Goal: Task Accomplishment & Management: Complete application form

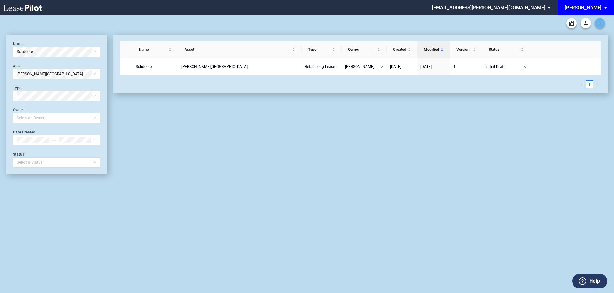
click at [599, 23] on use "Create new document" at bounding box center [600, 23] width 6 height 6
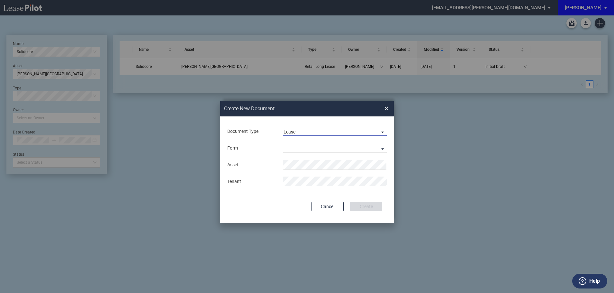
click at [291, 128] on md-select-value "Lease" at bounding box center [335, 131] width 104 height 10
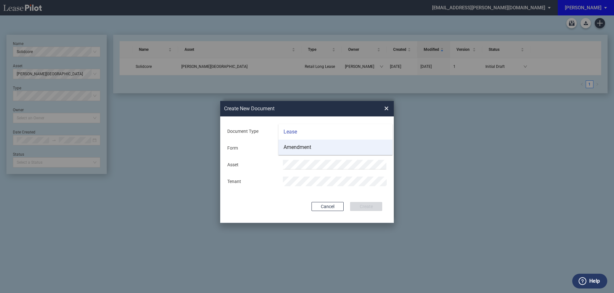
click at [300, 147] on div "Amendment" at bounding box center [297, 147] width 28 height 7
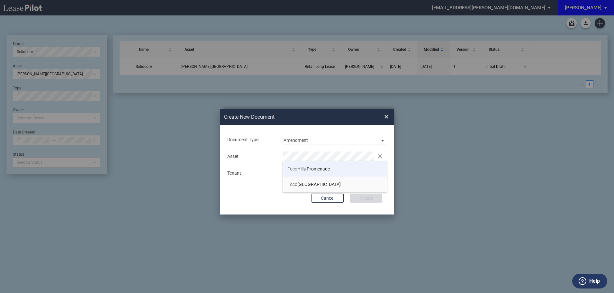
click at [301, 167] on span "Toco Hills Promenade" at bounding box center [309, 168] width 42 height 5
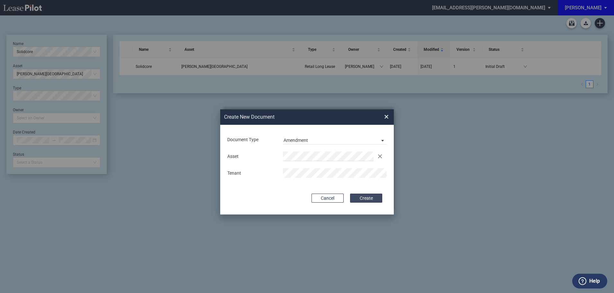
click at [368, 198] on button "Create" at bounding box center [366, 197] width 32 height 9
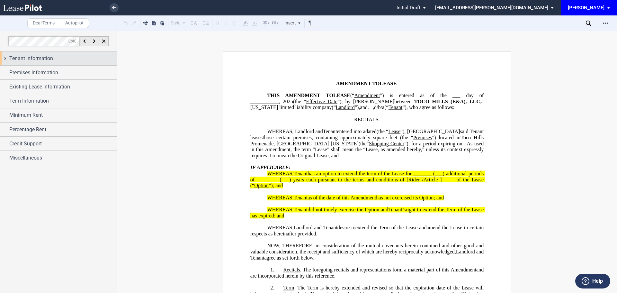
click at [36, 57] on span "Tenant Information" at bounding box center [31, 59] width 44 height 8
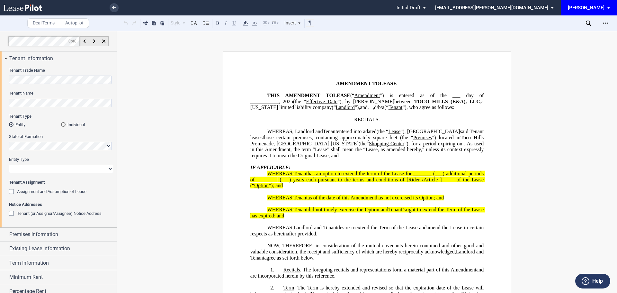
click at [41, 97] on div "Tenant Name" at bounding box center [61, 98] width 104 height 16
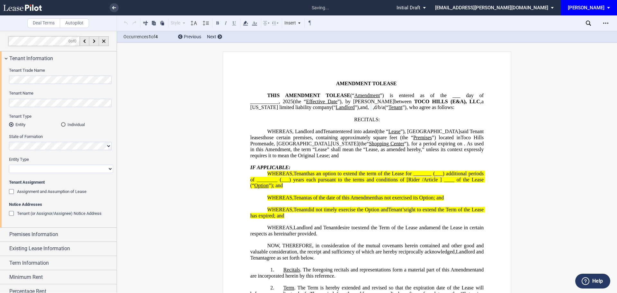
click at [30, 168] on select "Corporation Limited Liability Company General Partnership Limited Partnership O…" at bounding box center [61, 168] width 104 height 8
click at [9, 164] on select "Corporation Limited Liability Company General Partnership Limited Partnership O…" at bounding box center [61, 168] width 104 height 8
drag, startPoint x: 109, startPoint y: 170, endPoint x: 102, endPoint y: 173, distance: 8.1
click at [109, 170] on select "Corporation Limited Liability Company General Partnership Limited Partnership O…" at bounding box center [61, 168] width 104 height 8
select select "corporation"
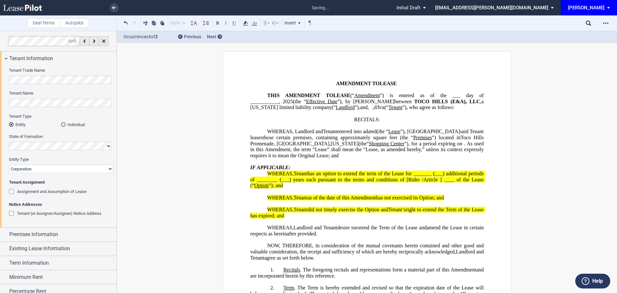
click at [9, 164] on select "Corporation Limited Liability Company General Partnership Limited Partnership O…" at bounding box center [61, 168] width 104 height 8
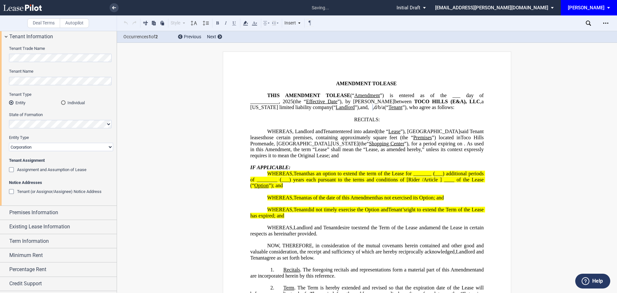
scroll to position [32, 0]
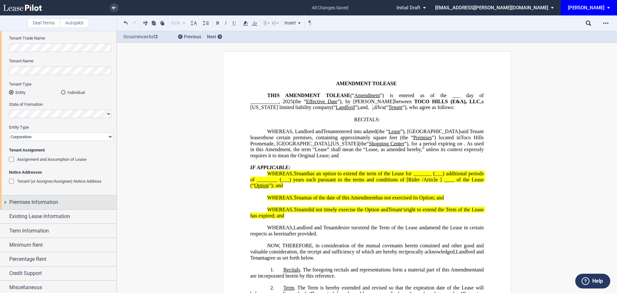
click at [43, 202] on span "Premises Information" at bounding box center [33, 202] width 49 height 8
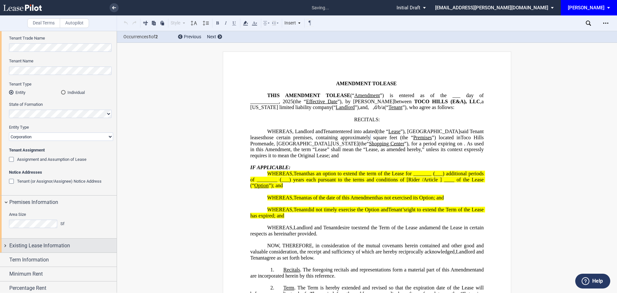
click at [57, 244] on span "Existing Lease Information" at bounding box center [39, 246] width 61 height 8
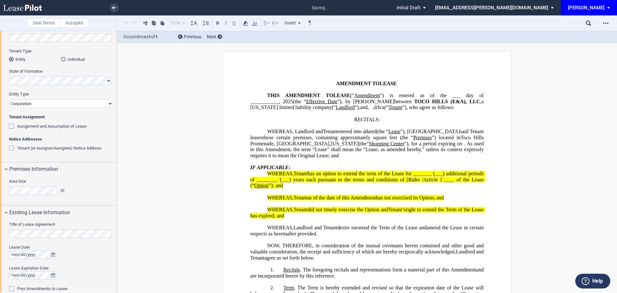
scroll to position [96, 0]
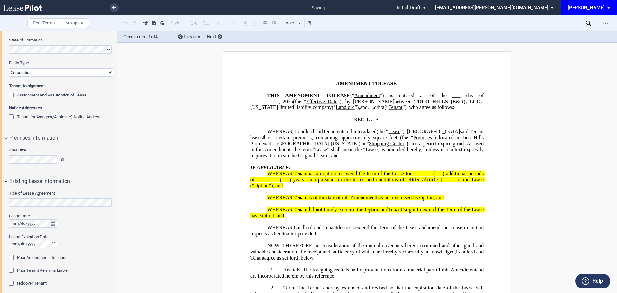
drag, startPoint x: 190, startPoint y: 203, endPoint x: 186, endPoint y: 205, distance: 3.6
click at [9, 257] on div "Prior Amendments to Lease" at bounding box center [12, 258] width 6 height 6
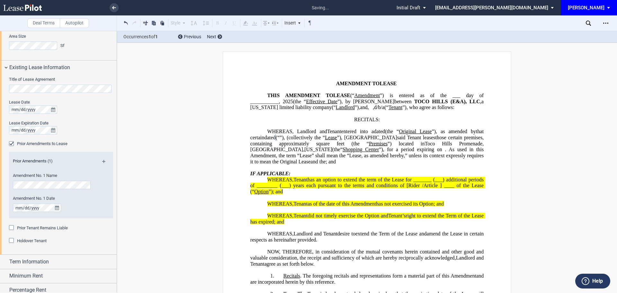
scroll to position [225, 0]
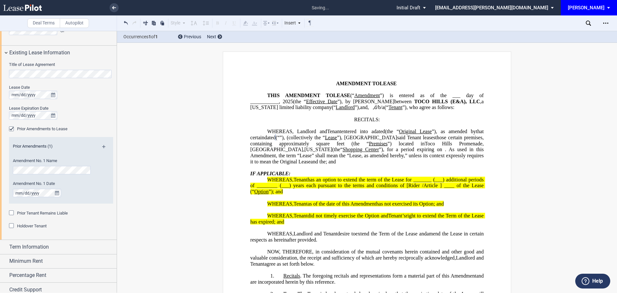
click at [102, 146] on md-icon at bounding box center [106, 149] width 9 height 8
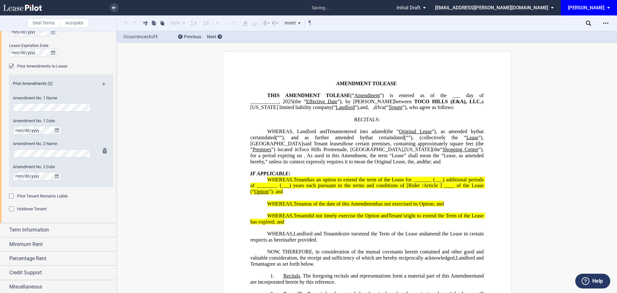
scroll to position [289, 0]
click at [25, 226] on span "Term Information" at bounding box center [29, 228] width 40 height 8
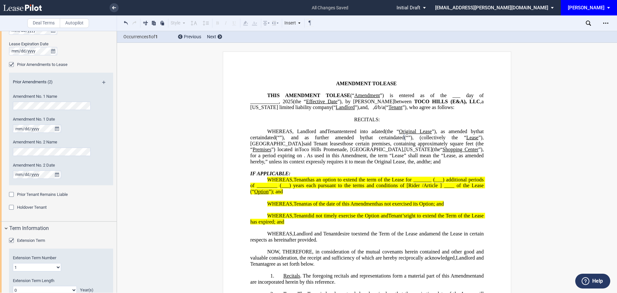
click at [39, 266] on select "1 2 3 4 5 6 7 8 9 10 11 12 13 14 15 16 17 18 19 20" at bounding box center [37, 267] width 48 height 8
select select "number:3"
click at [13, 263] on select "1 2 3 4 5 6 7 8 9 10 11 12 13 14 15 16 17 18 19 20" at bounding box center [37, 267] width 48 height 8
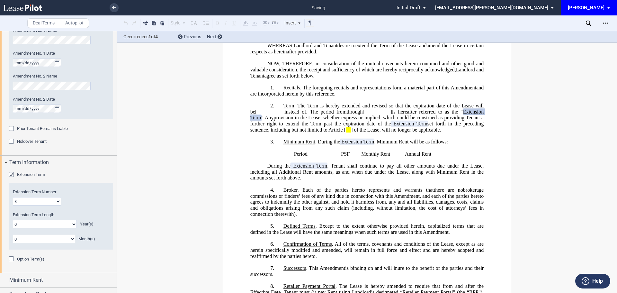
scroll to position [385, 0]
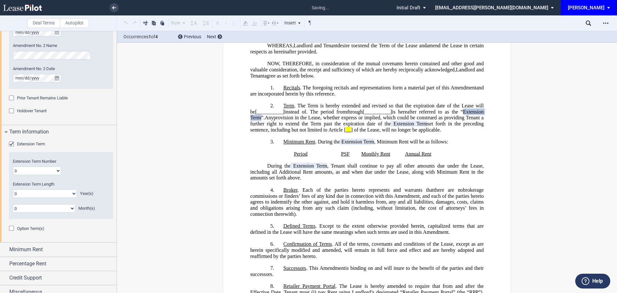
click at [38, 191] on select "0 1 2 3 4 5 6 7 8 9 10 11 12 13 14 15 16 17 18 19 20" at bounding box center [45, 193] width 64 height 8
click at [13, 189] on select "0 1 2 3 4 5 6 7 8 9 10 11 12 13 14 15 16 17 18 19 20" at bounding box center [45, 193] width 64 height 8
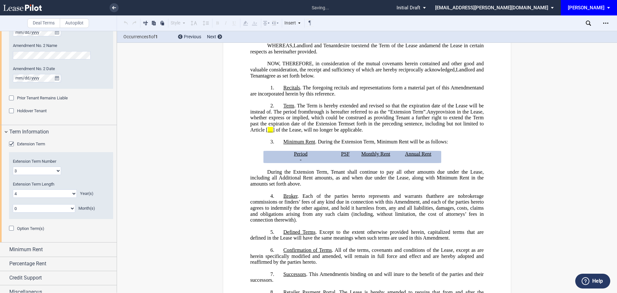
drag, startPoint x: 74, startPoint y: 193, endPoint x: 35, endPoint y: 191, distance: 38.6
click at [74, 193] on select "0 1 2 3 4 5 6 7 8 9 10 11 12 13 14 15 16 17 18 19 20" at bounding box center [45, 193] width 64 height 8
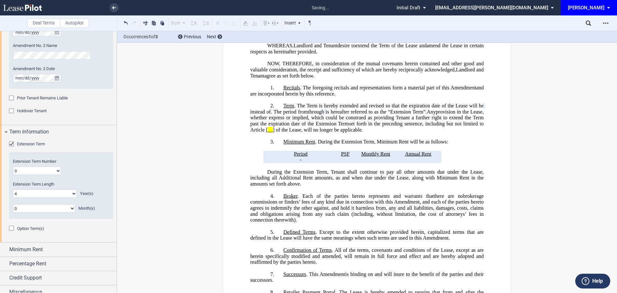
select select "number:5"
click at [13, 189] on select "0 1 2 3 4 5 6 7 8 9 10 11 12 13 14 15 16 17 18 19 20" at bounding box center [45, 193] width 64 height 8
click at [33, 252] on span "Minimum Rent" at bounding box center [25, 249] width 33 height 8
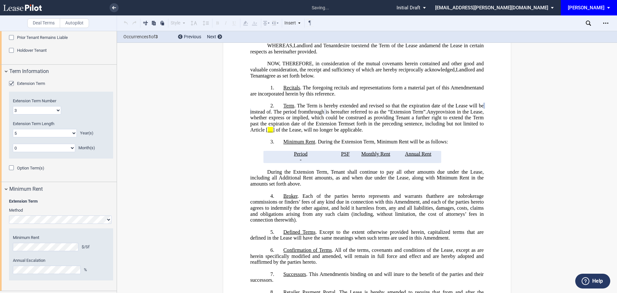
scroll to position [450, 0]
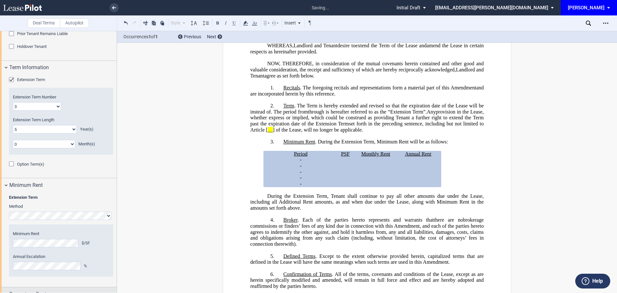
click at [36, 290] on span "Percentage Rent" at bounding box center [27, 294] width 37 height 8
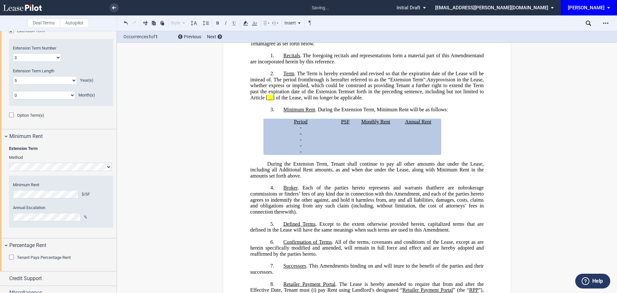
scroll to position [506, 0]
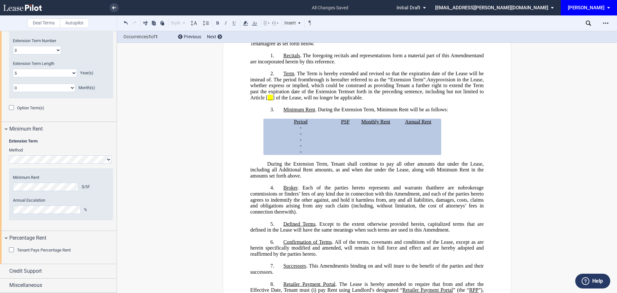
click at [11, 249] on div "Tenant Pays Percentage Rent" at bounding box center [12, 250] width 6 height 6
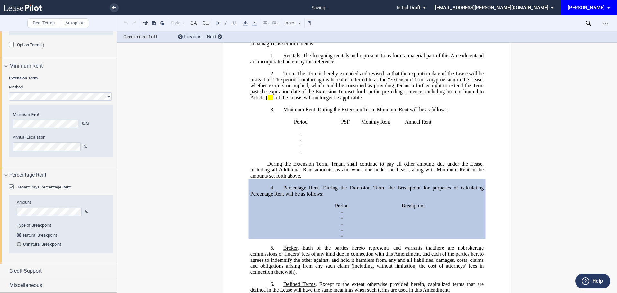
scroll to position [315, 0]
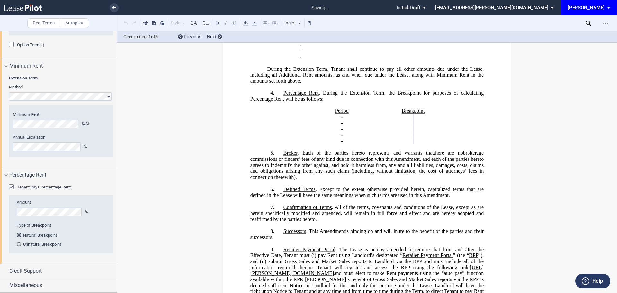
click at [18, 243] on div "Unnatural Breakpoint" at bounding box center [19, 244] width 4 height 4
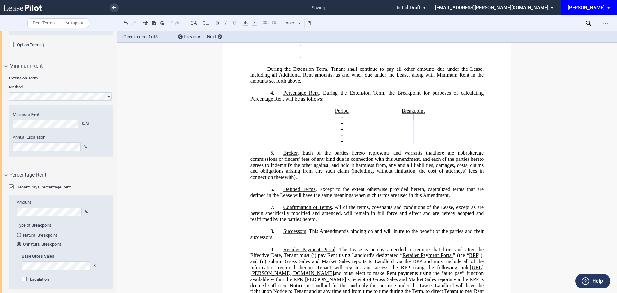
click at [132, 260] on div "﻿ !!CUSTOM_FOOTER_DISTANCE_0.5in!! !!CUSTOM_FOOTER_START!! !!CUSTOM_PAGE_NUMBER…" at bounding box center [367, 272] width 500 height 1070
click at [23, 279] on div "Escalation" at bounding box center [25, 279] width 6 height 6
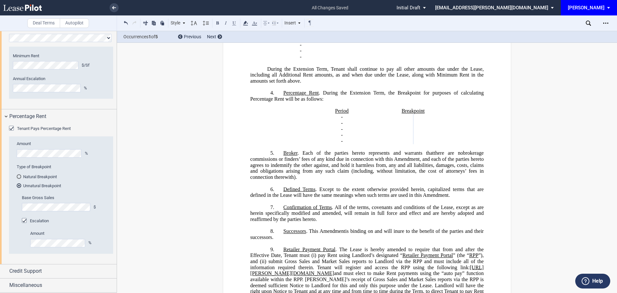
scroll to position [347, 0]
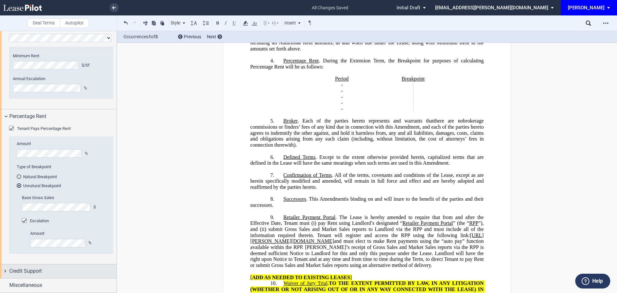
click at [34, 271] on span "Credit Support" at bounding box center [25, 271] width 32 height 8
click at [12, 284] on div "Existing Guarantor" at bounding box center [12, 283] width 6 height 6
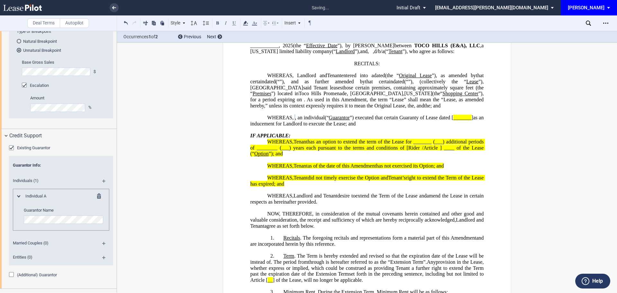
scroll to position [773, 0]
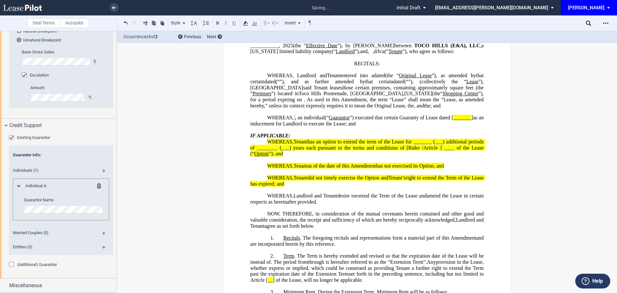
click at [102, 247] on md-icon at bounding box center [106, 249] width 9 height 8
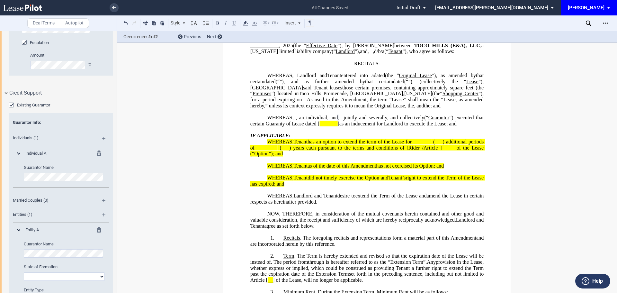
scroll to position [837, 0]
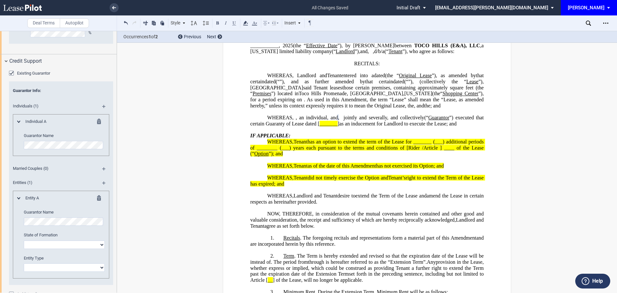
click at [39, 246] on select "[US_STATE] [US_STATE] [US_STATE] [US_STATE] [US_STATE] [US_STATE] [US_STATE] [U…" at bounding box center [64, 244] width 81 height 8
select select "[US_STATE]"
click at [24, 240] on select "[US_STATE] [US_STATE] [US_STATE] [US_STATE] [US_STATE] [US_STATE] [US_STATE] [U…" at bounding box center [64, 244] width 81 height 8
click at [45, 269] on select "Corporation Limited Liability Company General Partnership Limited Partnership O…" at bounding box center [64, 267] width 81 height 8
select select "corporation"
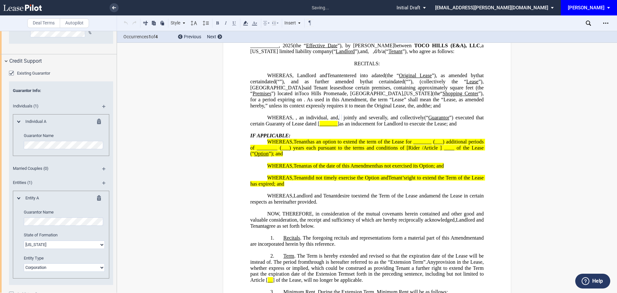
click at [24, 263] on select "Corporation Limited Liability Company General Partnership Limited Partnership O…" at bounding box center [64, 267] width 81 height 8
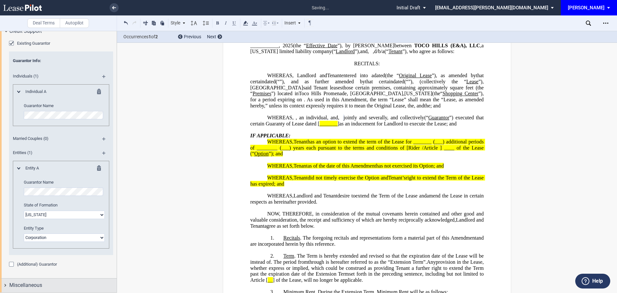
click at [32, 285] on span "Miscellaneous" at bounding box center [25, 285] width 33 height 8
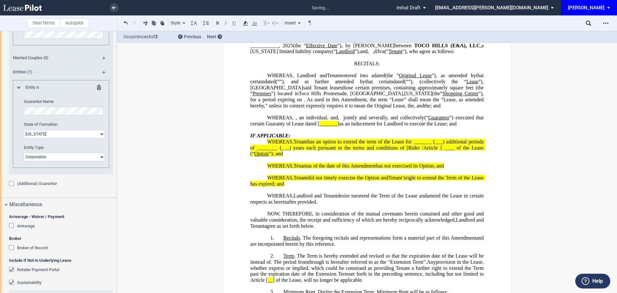
scroll to position [996, 0]
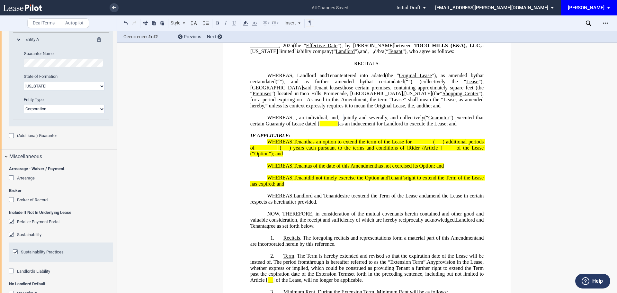
click at [13, 220] on div "Retailer Payment Portal" at bounding box center [12, 222] width 6 height 6
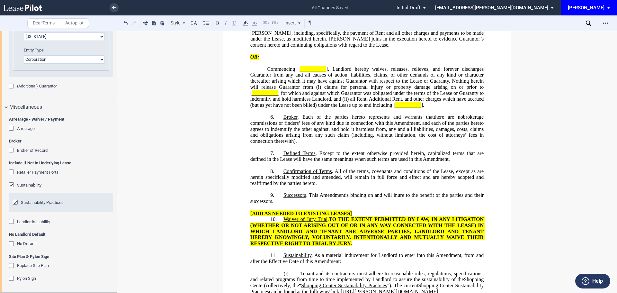
scroll to position [474, 0]
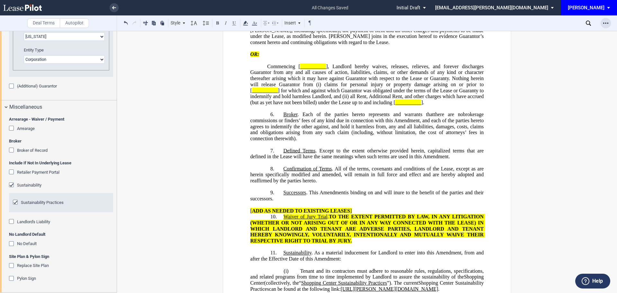
click at [603, 24] on icon "Open Lease options menu" at bounding box center [605, 23] width 5 height 5
click at [537, 32] on div "Download" at bounding box center [568, 34] width 78 height 5
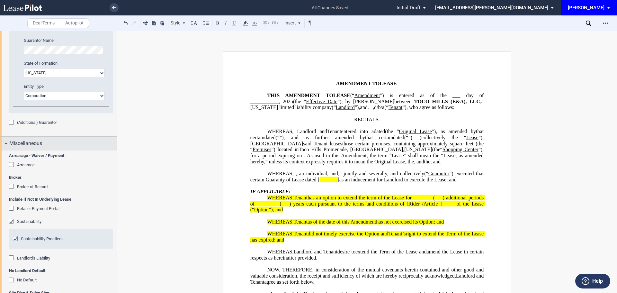
scroll to position [884, 0]
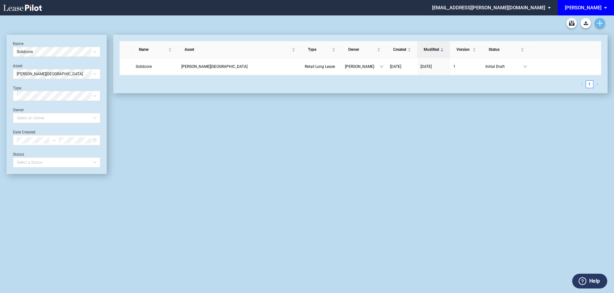
click at [602, 23] on link "Create new document" at bounding box center [599, 23] width 10 height 10
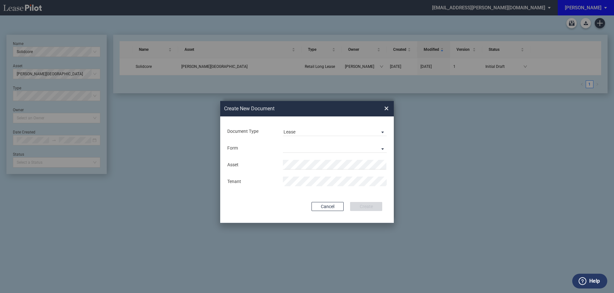
click at [327, 124] on div "Document Type Lease Lease Amendment" at bounding box center [306, 131] width 161 height 17
click at [306, 133] on span "Lease" at bounding box center [329, 132] width 92 height 6
click at [301, 146] on div "Amendment" at bounding box center [297, 147] width 28 height 7
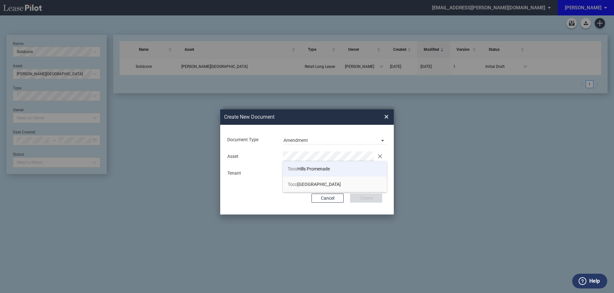
click at [292, 167] on span "Toco" at bounding box center [293, 168] width 10 height 5
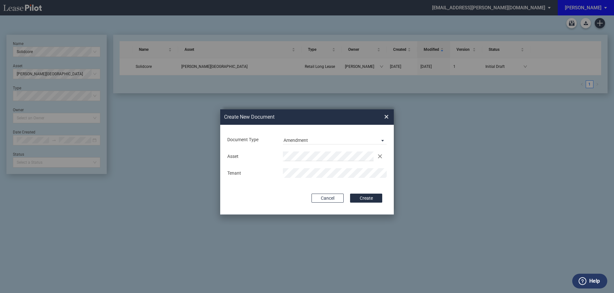
click at [366, 196] on button "Create" at bounding box center [366, 197] width 32 height 9
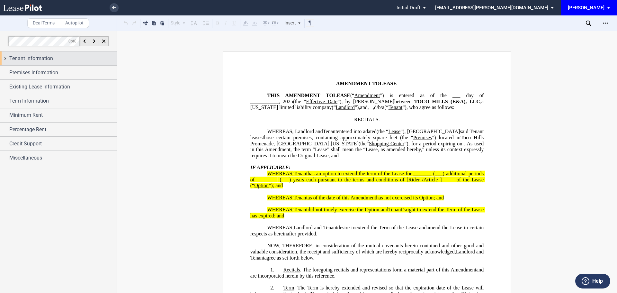
click at [27, 56] on span "Tenant Information" at bounding box center [31, 59] width 44 height 8
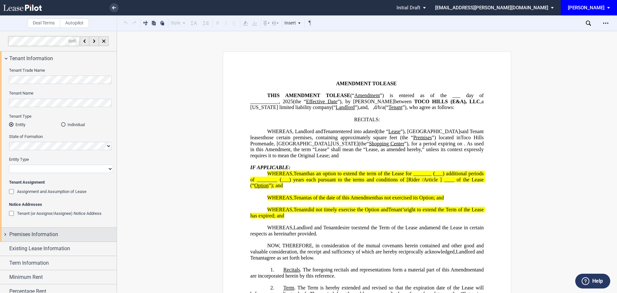
scroll to position [34, 0]
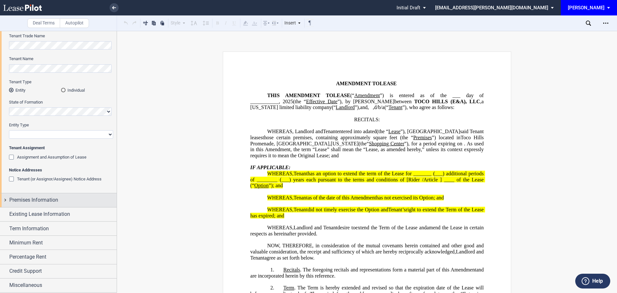
click at [36, 198] on span "Premises Information" at bounding box center [33, 200] width 49 height 8
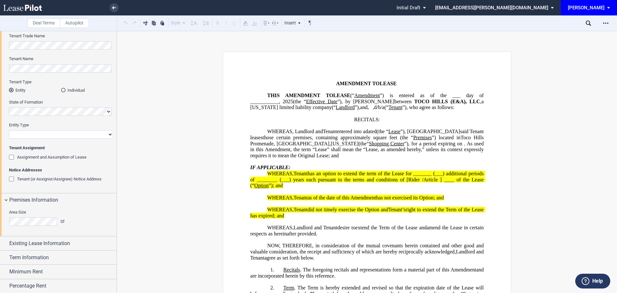
drag, startPoint x: 11, startPoint y: 158, endPoint x: 12, endPoint y: 166, distance: 8.1
click at [11, 159] on div "Assignment and Assumption of Lease" at bounding box center [12, 158] width 6 height 6
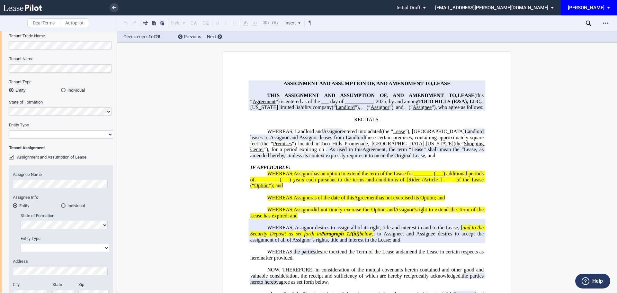
click at [12, 157] on div "Assignment and Assumption of Lease" at bounding box center [12, 158] width 6 height 6
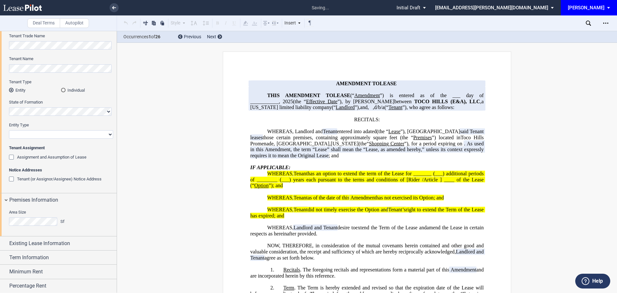
click at [12, 180] on div "Tenant (or Assignor/Assignee) Notice Address" at bounding box center [12, 179] width 6 height 6
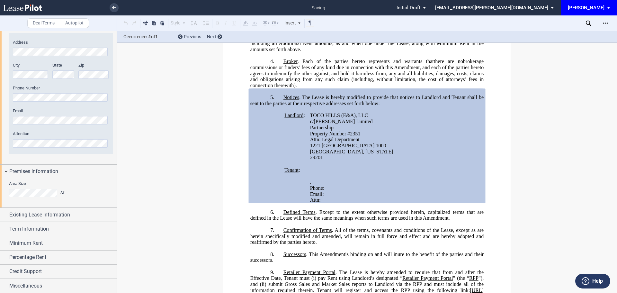
scroll to position [189, 0]
click at [29, 212] on span "Existing Lease Information" at bounding box center [39, 214] width 61 height 8
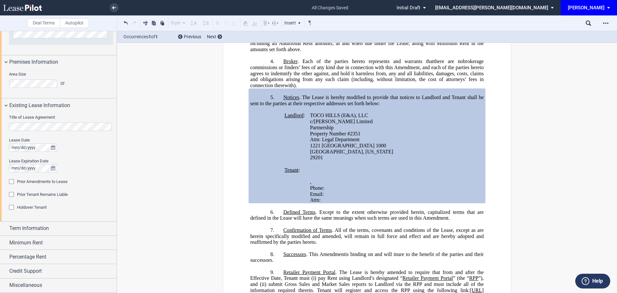
click at [11, 181] on div "Prior Amendments to Lease" at bounding box center [12, 182] width 6 height 6
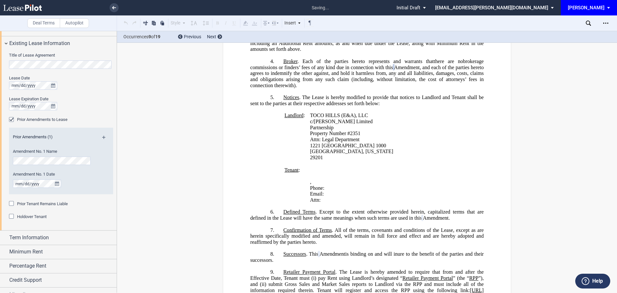
scroll to position [368, 0]
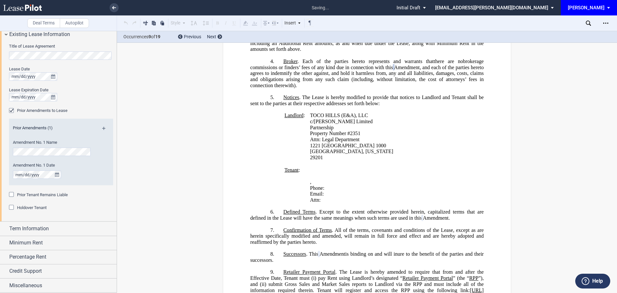
click at [12, 196] on div "Prior Tenant Remains Liable" at bounding box center [12, 195] width 6 height 6
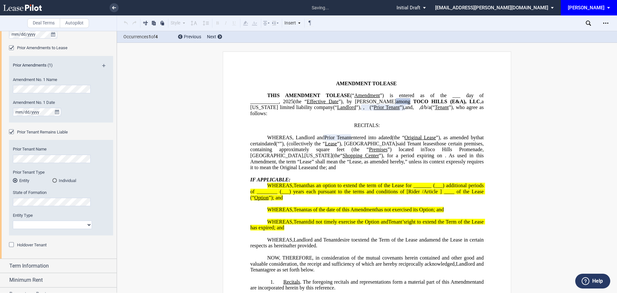
scroll to position [468, 0]
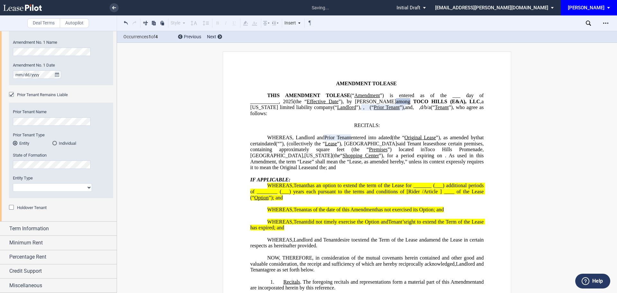
click at [12, 207] on div "Holdover Tenant" at bounding box center [12, 208] width 6 height 6
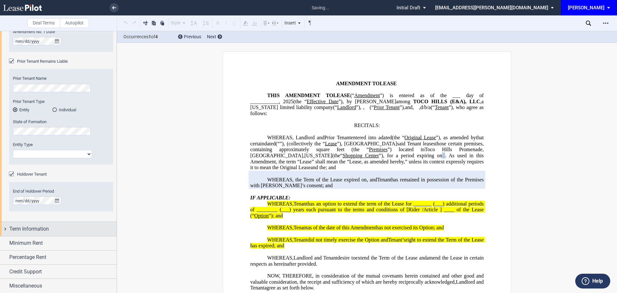
scroll to position [502, 0]
click at [21, 226] on span "Term Information" at bounding box center [29, 229] width 40 height 8
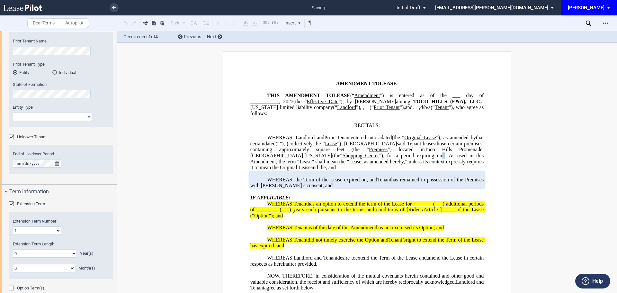
scroll to position [606, 0]
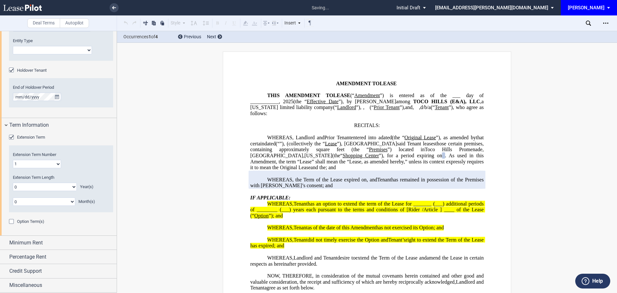
click at [12, 222] on div "Option Term(s)" at bounding box center [12, 222] width 6 height 6
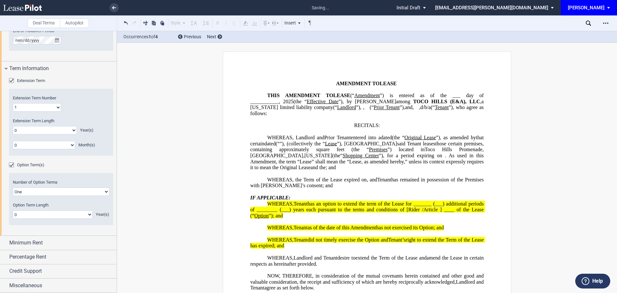
scroll to position [185, 0]
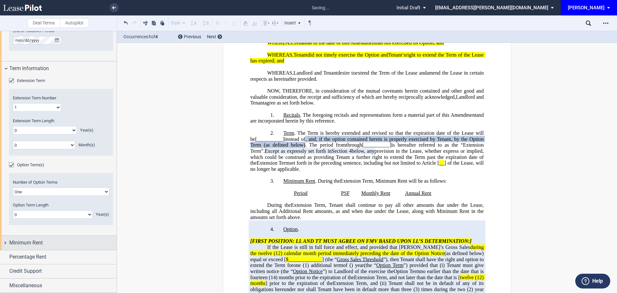
click at [20, 244] on span "Minimum Rent" at bounding box center [25, 243] width 33 height 8
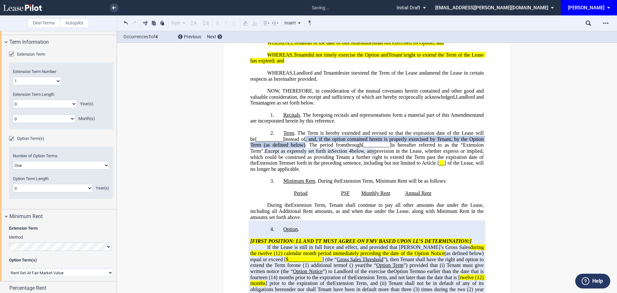
scroll to position [726, 0]
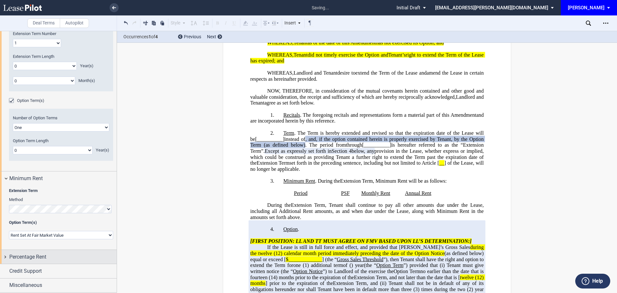
click at [33, 255] on span "Percentage Rent" at bounding box center [27, 257] width 37 height 8
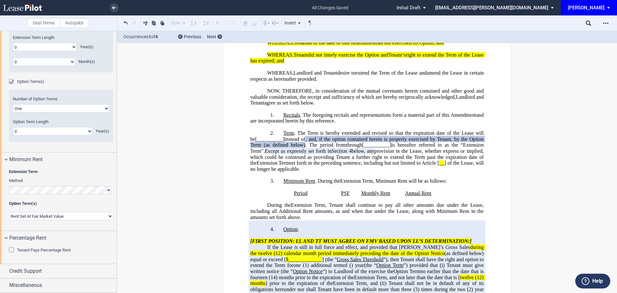
click at [11, 249] on div "Tenant Pays Percentage Rent" at bounding box center [12, 250] width 6 height 6
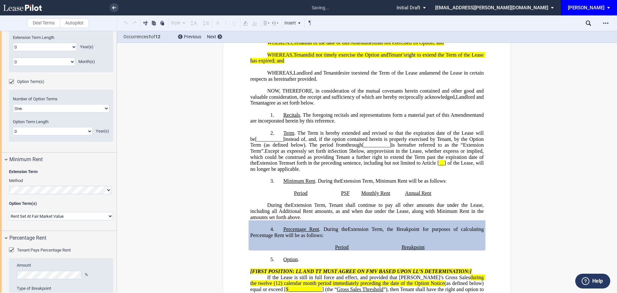
scroll to position [808, 0]
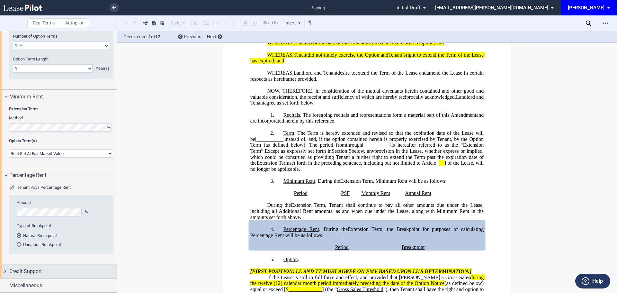
click at [14, 270] on span "Credit Support" at bounding box center [25, 271] width 32 height 8
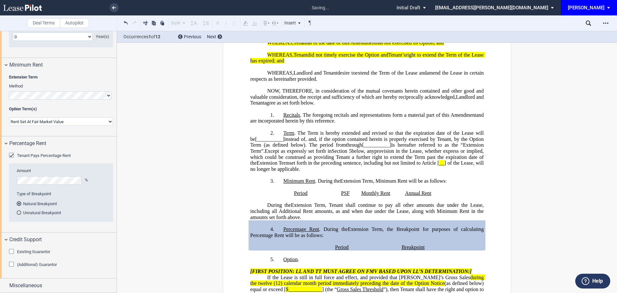
click at [13, 252] on div "Existing Guarantor" at bounding box center [12, 252] width 6 height 6
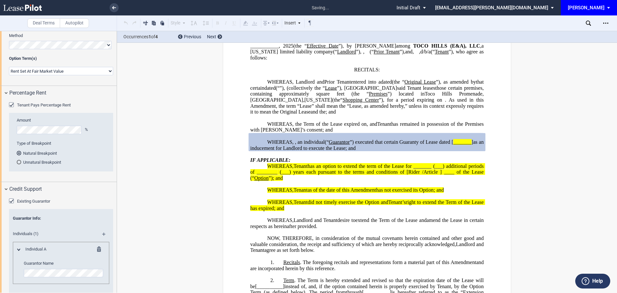
scroll to position [954, 0]
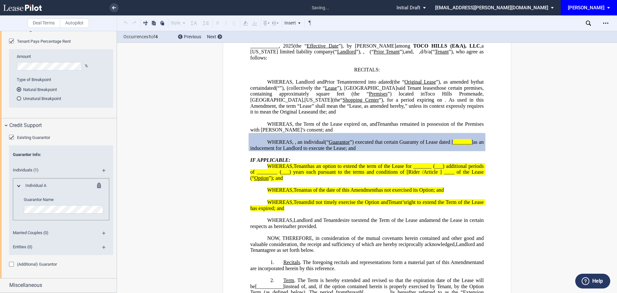
click at [12, 263] on div "(Additional) Guarantor" at bounding box center [12, 264] width 6 height 6
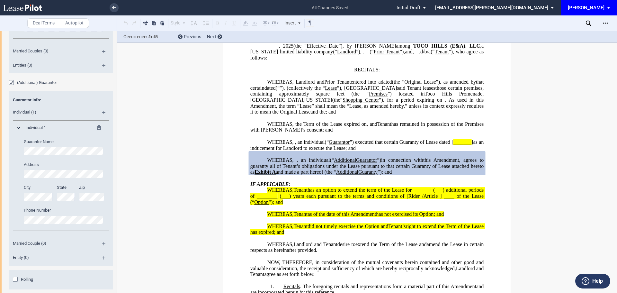
scroll to position [1157, 0]
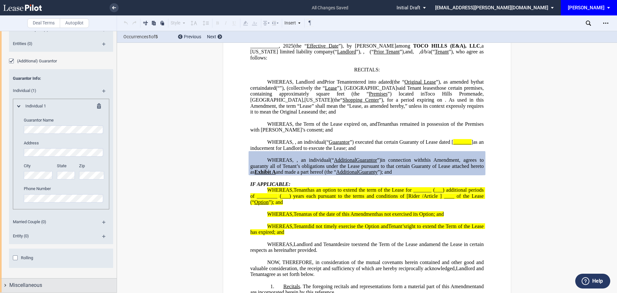
click at [33, 284] on span "Miscellaneous" at bounding box center [25, 285] width 33 height 8
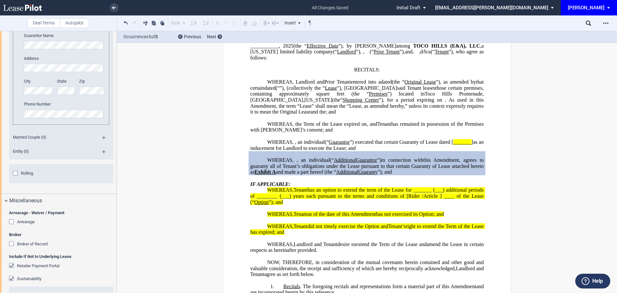
scroll to position [1298, 0]
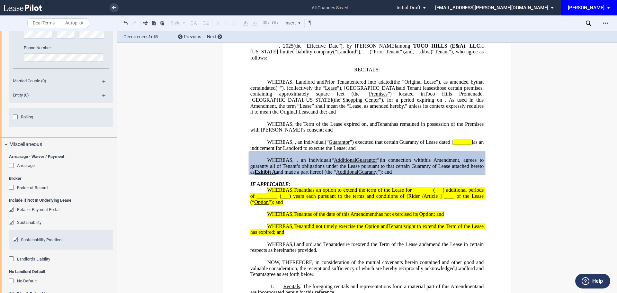
drag, startPoint x: 10, startPoint y: 165, endPoint x: 11, endPoint y: 189, distance: 24.1
click at [11, 166] on div "Arrearage" at bounding box center [12, 166] width 6 height 6
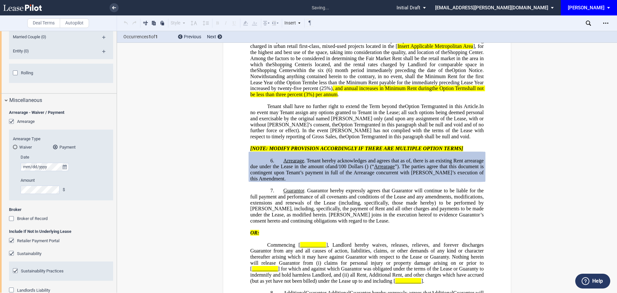
scroll to position [1410, 0]
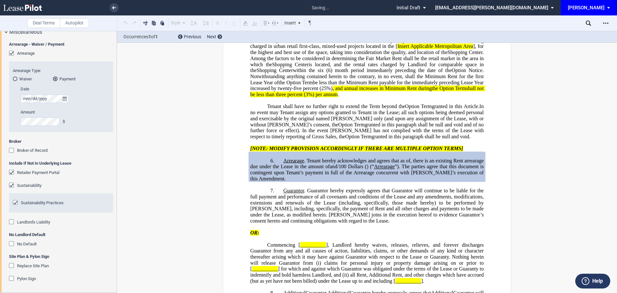
click at [14, 150] on div "Broker of Record" at bounding box center [12, 151] width 6 height 6
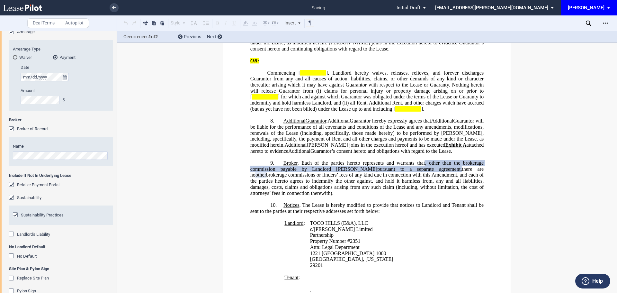
scroll to position [1444, 0]
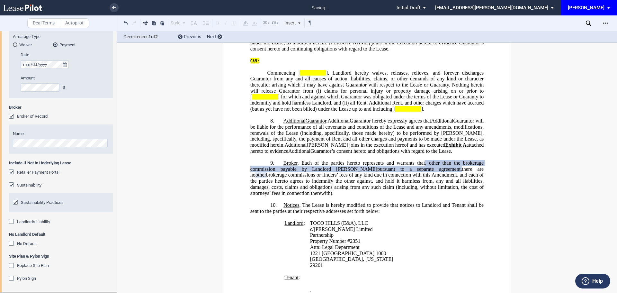
click at [11, 221] on div "Landlord's Liability" at bounding box center [12, 222] width 6 height 6
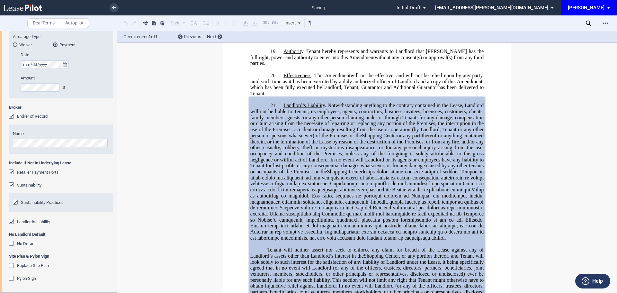
click at [12, 242] on div "No Default" at bounding box center [12, 244] width 6 height 6
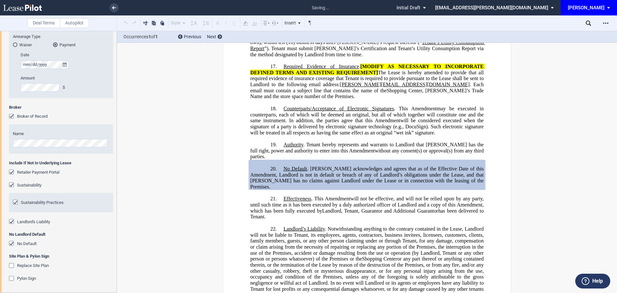
scroll to position [2155, 0]
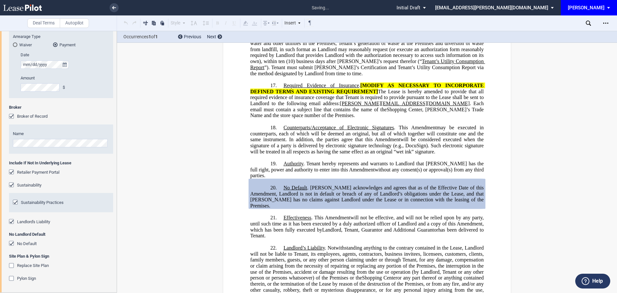
click at [13, 264] on div "Replace Site Plan" at bounding box center [12, 266] width 6 height 6
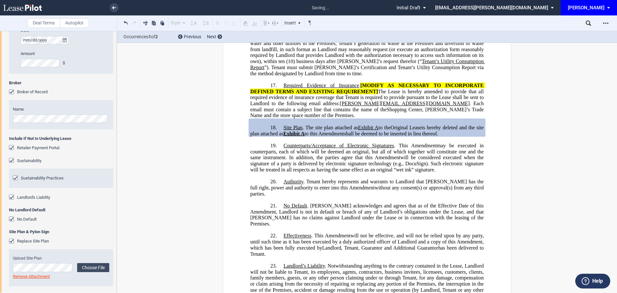
scroll to position [1485, 0]
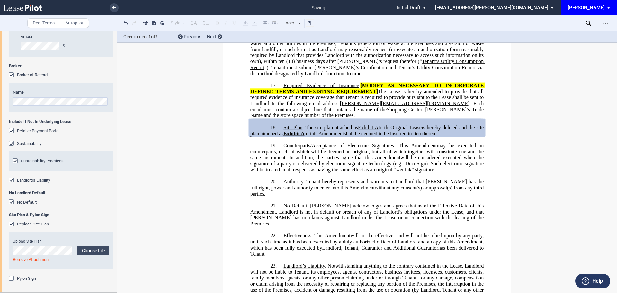
click at [10, 277] on div "Pylon Sign" at bounding box center [12, 279] width 6 height 6
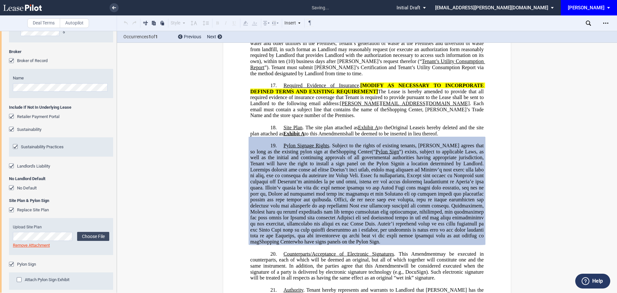
scroll to position [1507, 0]
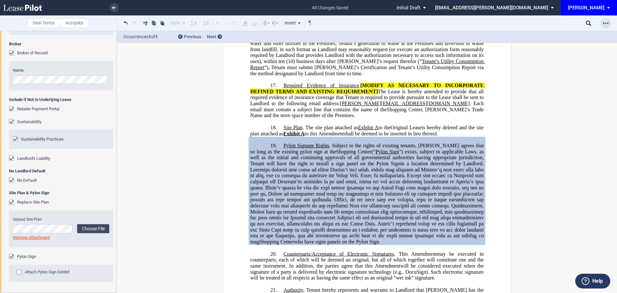
click at [605, 23] on use "Open Lease options menu" at bounding box center [605, 22] width 5 height 1
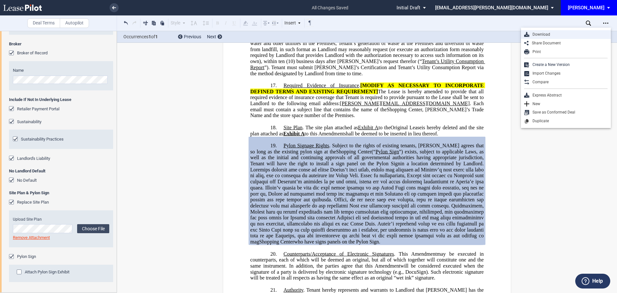
click at [536, 32] on div "Download" at bounding box center [568, 34] width 78 height 5
